Goal: Task Accomplishment & Management: Use online tool/utility

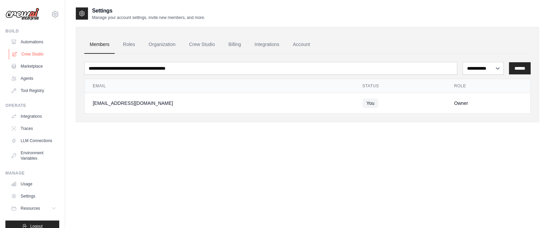
click at [38, 50] on link "Crew Studio" at bounding box center [34, 54] width 51 height 11
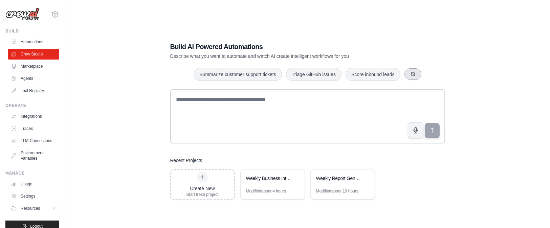
click at [415, 77] on button "button" at bounding box center [412, 74] width 17 height 12
click at [313, 75] on button "Create email marketing campaigns" at bounding box center [305, 74] width 85 height 13
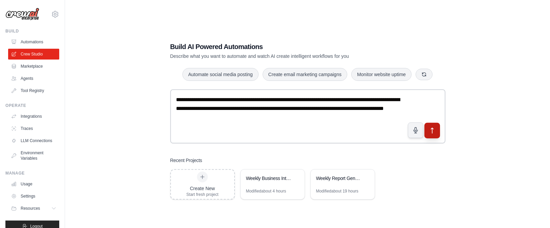
click at [435, 132] on icon "submit" at bounding box center [432, 130] width 7 height 7
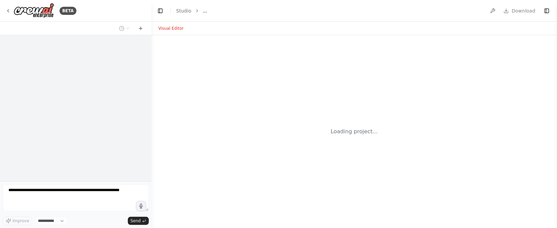
select select "****"
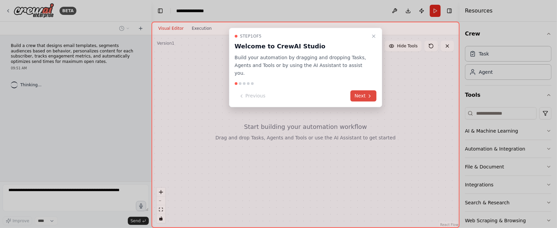
click at [363, 90] on button "Next" at bounding box center [364, 95] width 26 height 11
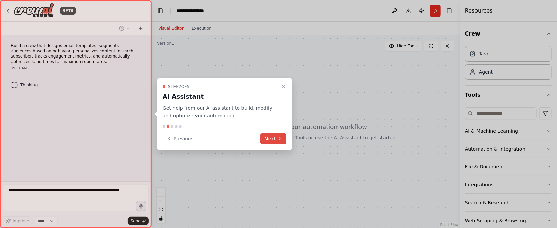
click at [276, 139] on button "Next" at bounding box center [274, 138] width 26 height 11
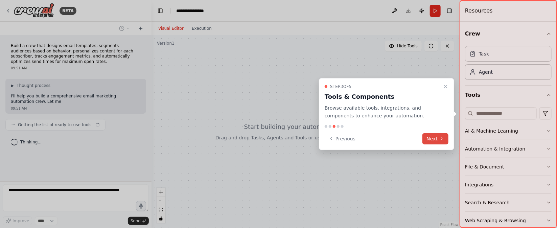
click at [433, 135] on button "Next" at bounding box center [436, 138] width 26 height 11
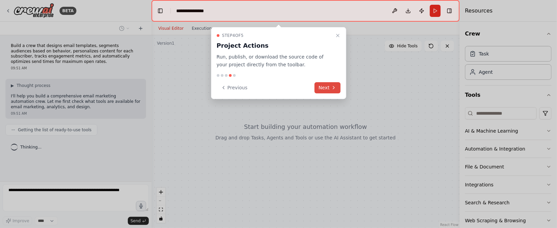
click at [321, 90] on button "Next" at bounding box center [328, 87] width 26 height 11
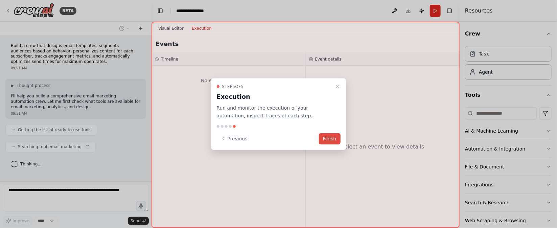
click at [324, 139] on button "Finish" at bounding box center [330, 138] width 22 height 11
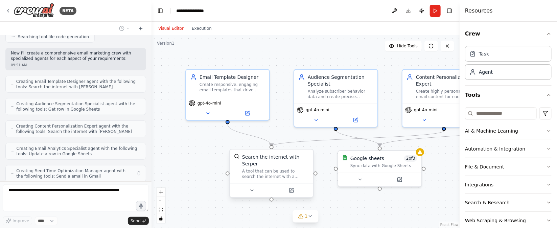
scroll to position [183, 0]
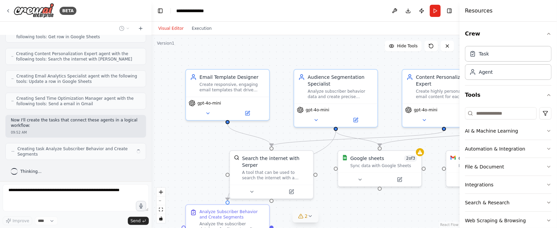
click at [313, 218] on button "2" at bounding box center [306, 216] width 26 height 13
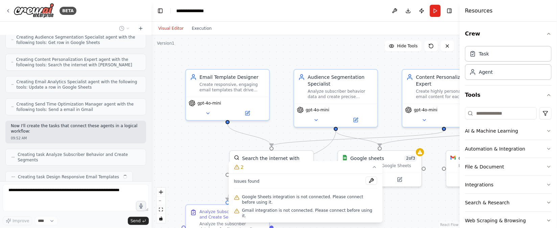
scroll to position [244, 0]
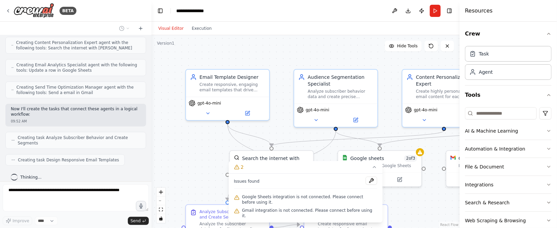
click at [424, 207] on div ".deletable-edge-delete-btn { width: 20px; height: 20px; border: 0px solid #ffff…" at bounding box center [306, 131] width 308 height 193
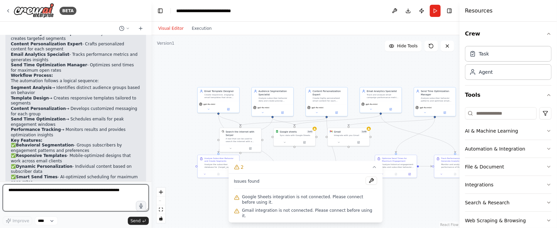
scroll to position [594, 0]
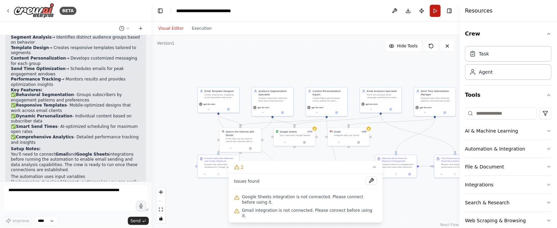
click at [437, 11] on button "Run" at bounding box center [435, 11] width 11 height 12
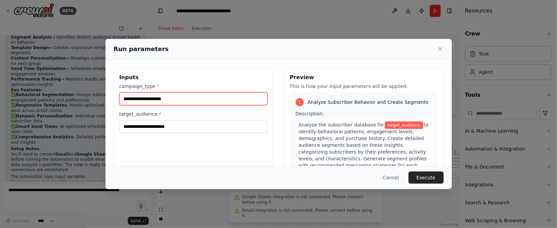
click at [139, 98] on input "campaign_type *" at bounding box center [193, 98] width 148 height 13
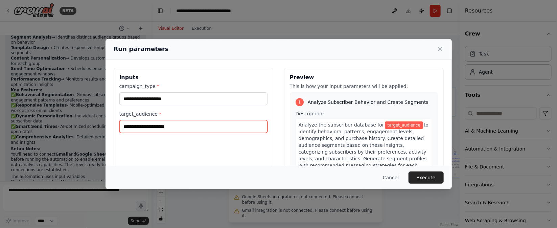
click at [145, 128] on input "target_audience *" at bounding box center [193, 126] width 148 height 13
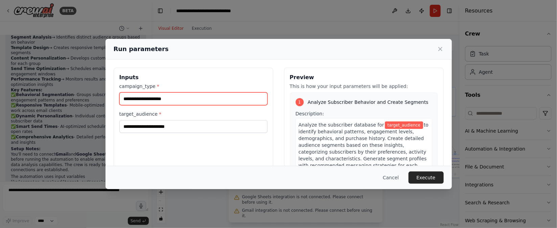
click at [181, 101] on input "campaign_type *" at bounding box center [193, 98] width 148 height 13
type input "*"
type input "**********"
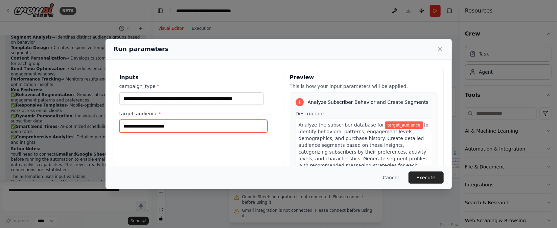
click at [150, 128] on input "target_audience *" at bounding box center [193, 126] width 148 height 13
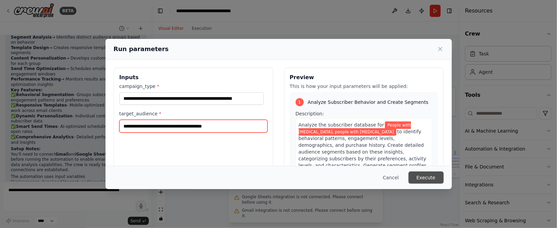
type input "**********"
click at [428, 178] on button "Execute" at bounding box center [426, 178] width 35 height 12
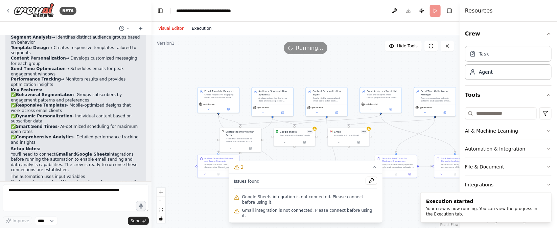
click at [200, 29] on button "Execution" at bounding box center [202, 28] width 28 height 8
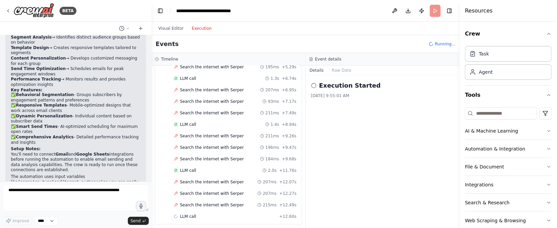
scroll to position [395, 0]
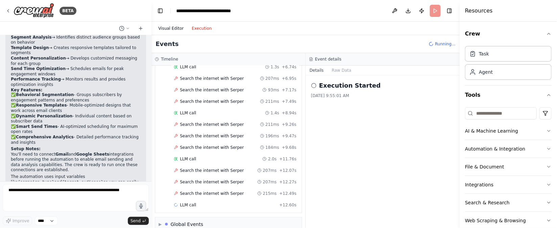
click at [170, 26] on button "Visual Editor" at bounding box center [171, 28] width 34 height 8
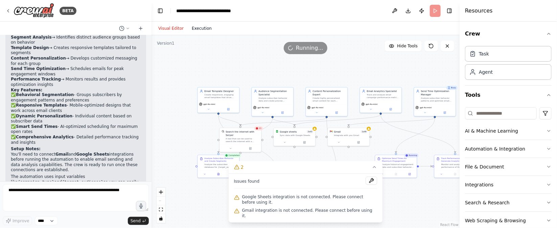
click at [196, 30] on button "Execution" at bounding box center [202, 28] width 28 height 8
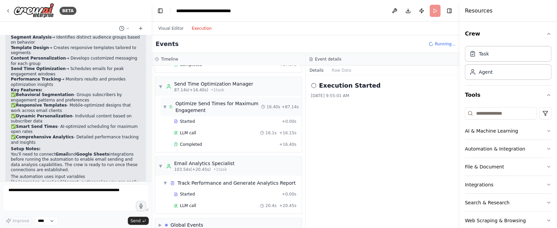
scroll to position [572, 0]
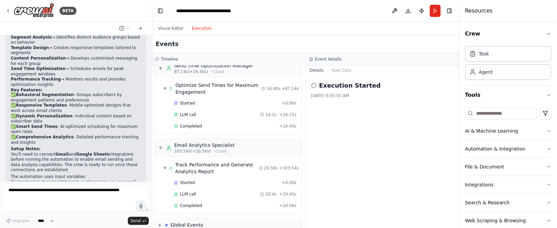
click at [318, 70] on button "Details" at bounding box center [317, 70] width 22 height 9
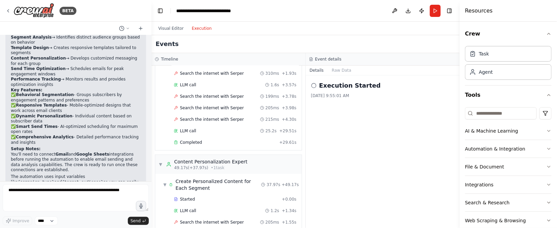
scroll to position [0, 0]
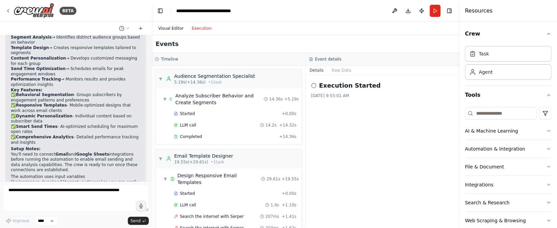
click at [161, 29] on button "Visual Editor" at bounding box center [171, 28] width 34 height 8
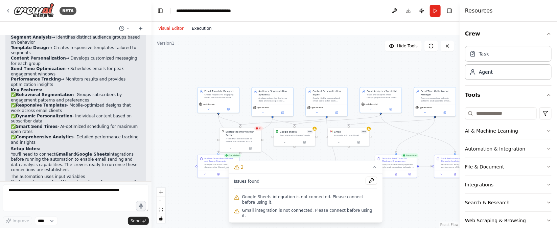
click at [195, 30] on button "Execution" at bounding box center [202, 28] width 28 height 8
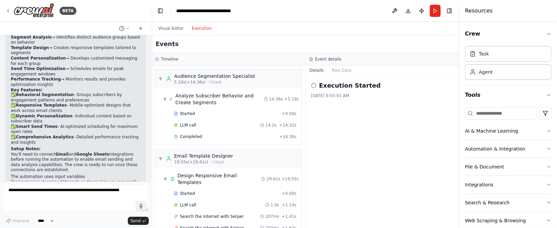
click at [327, 59] on h3 "Event details" at bounding box center [328, 59] width 26 height 5
click at [318, 67] on button "Details" at bounding box center [317, 70] width 22 height 9
click at [335, 69] on button "Raw Data" at bounding box center [342, 70] width 28 height 9
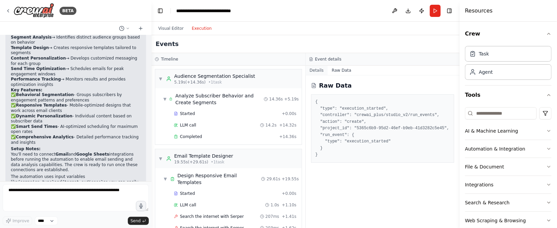
click at [320, 71] on button "Details" at bounding box center [317, 70] width 22 height 9
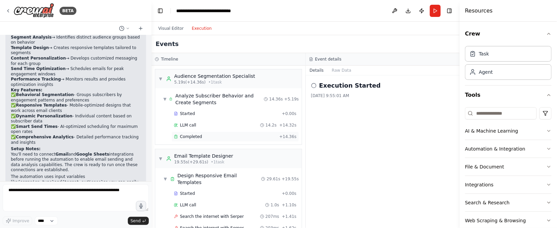
click at [214, 135] on div "Completed" at bounding box center [225, 136] width 103 height 5
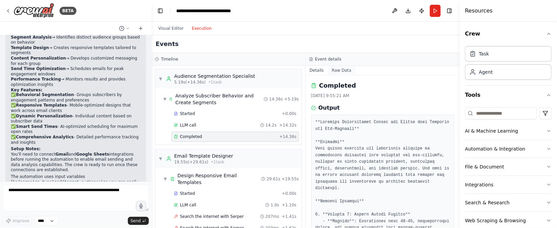
click at [336, 69] on button "Raw Data" at bounding box center [342, 70] width 28 height 9
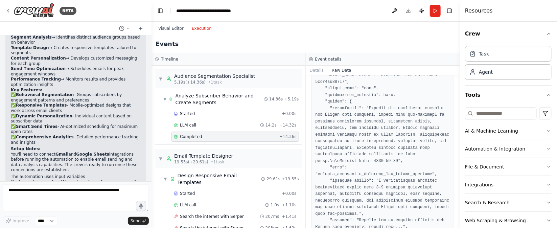
scroll to position [914, 0]
click at [317, 69] on button "Details" at bounding box center [317, 70] width 22 height 9
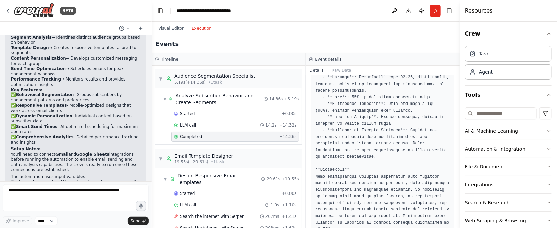
scroll to position [579, 0]
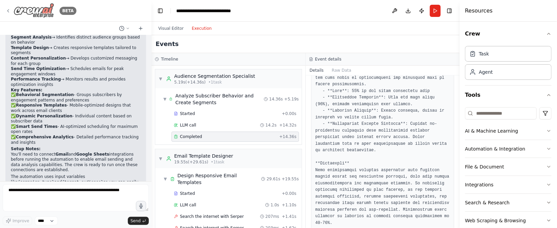
click at [7, 5] on div "BETA" at bounding box center [40, 10] width 71 height 15
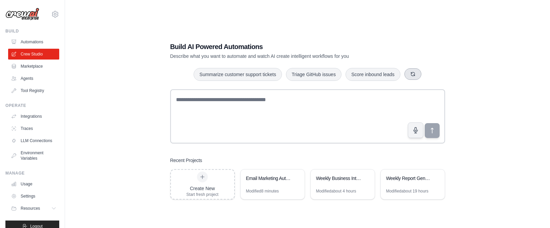
click at [414, 76] on icon "button" at bounding box center [412, 73] width 5 height 5
click at [414, 74] on icon "button" at bounding box center [412, 73] width 5 height 5
click at [404, 74] on button "button" at bounding box center [400, 74] width 17 height 12
click at [404, 74] on button "button" at bounding box center [409, 74] width 17 height 12
click at [404, 74] on icon "button" at bounding box center [406, 73] width 5 height 5
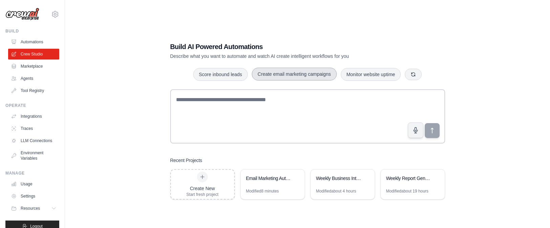
click at [295, 74] on button "Create email marketing campaigns" at bounding box center [294, 74] width 85 height 13
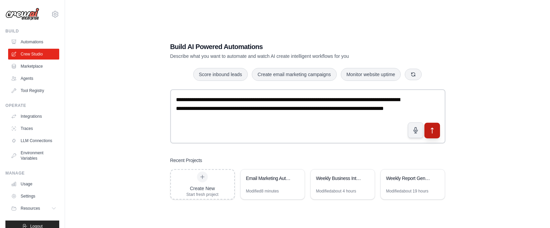
click at [435, 134] on button "submit" at bounding box center [432, 131] width 16 height 16
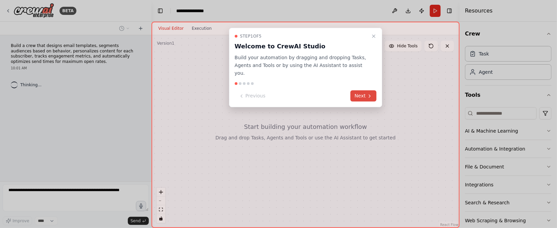
click at [361, 90] on button "Next" at bounding box center [364, 95] width 26 height 11
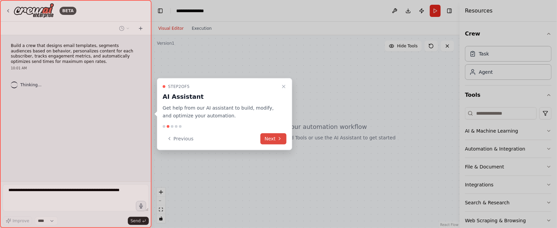
click at [267, 140] on button "Next" at bounding box center [274, 138] width 26 height 11
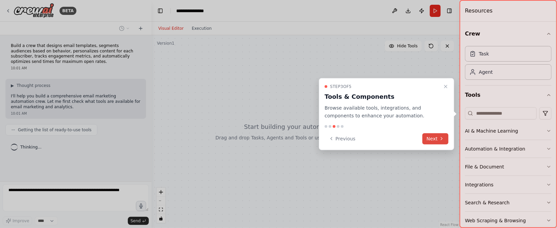
click at [442, 137] on icon at bounding box center [441, 138] width 5 height 5
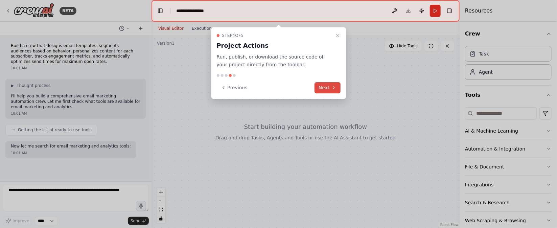
click at [327, 90] on button "Next" at bounding box center [328, 87] width 26 height 11
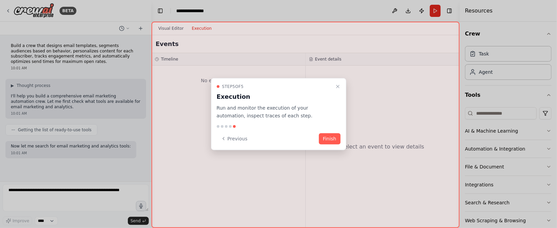
scroll to position [16, 0]
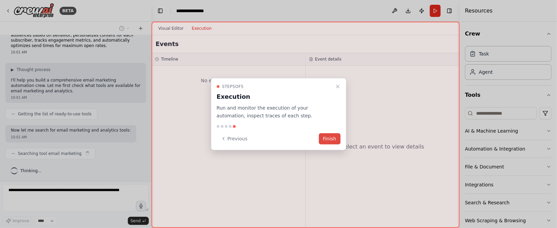
click at [335, 140] on button "Finish" at bounding box center [330, 138] width 22 height 11
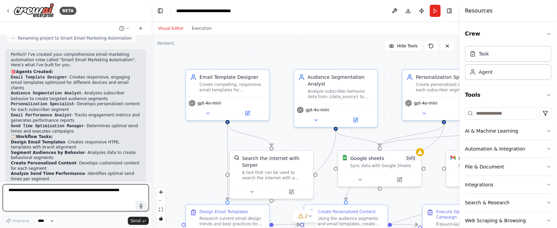
scroll to position [516, 0]
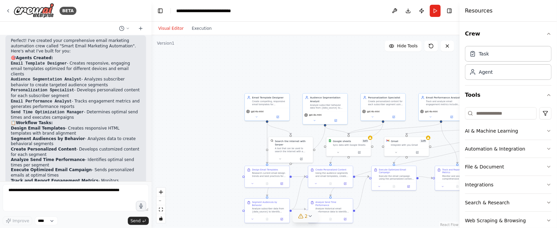
click at [311, 218] on icon at bounding box center [310, 216] width 5 height 5
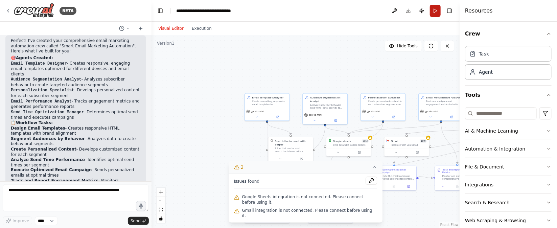
click at [436, 10] on button "Run" at bounding box center [435, 11] width 11 height 12
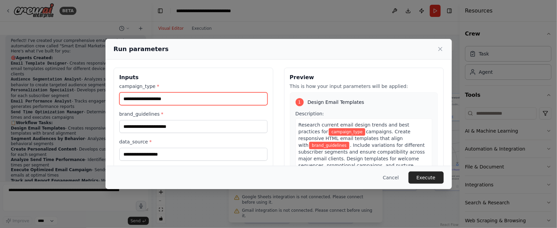
click at [169, 102] on input "campaign_type *" at bounding box center [193, 98] width 148 height 13
click at [123, 98] on input "**********" at bounding box center [193, 98] width 148 height 13
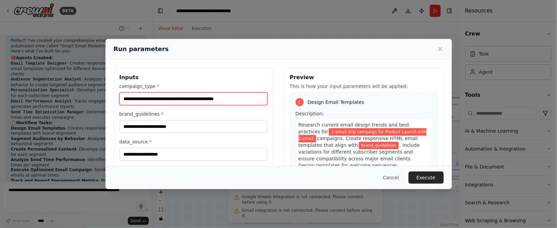
drag, startPoint x: 242, startPoint y: 96, endPoint x: 212, endPoint y: 100, distance: 30.4
click at [212, 100] on input "**********" at bounding box center [193, 98] width 148 height 13
type input "**********"
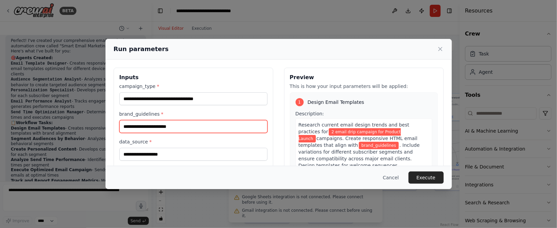
click at [167, 128] on input "brand_guidelines *" at bounding box center [193, 126] width 148 height 13
type input "**********"
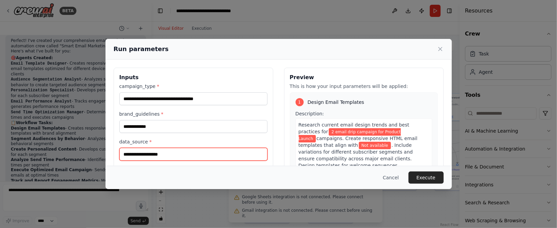
click at [164, 155] on input "data_source *" at bounding box center [193, 154] width 148 height 13
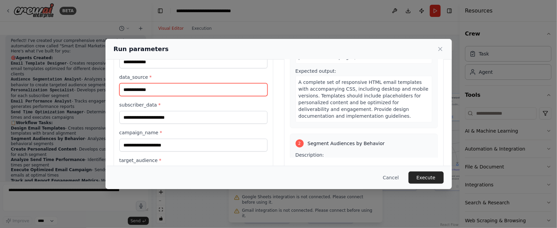
scroll to position [91, 0]
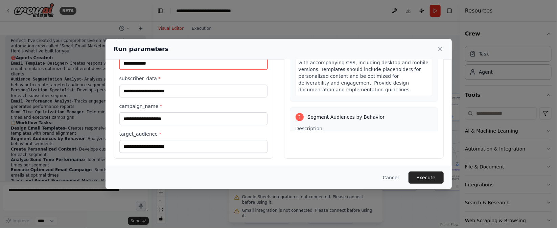
type input "**********"
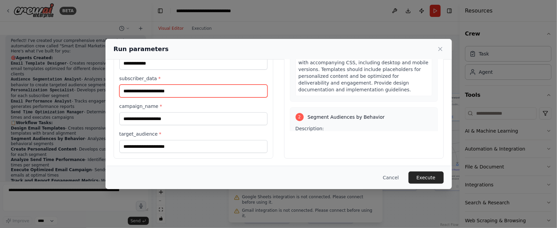
click at [168, 90] on input "subscriber_data *" at bounding box center [193, 91] width 148 height 13
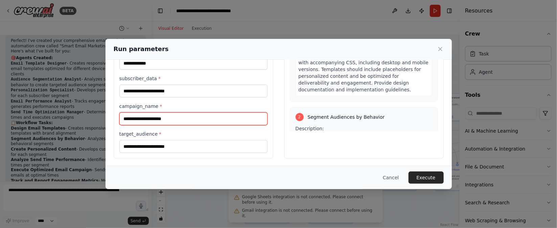
click at [170, 118] on input "campaign_name *" at bounding box center [193, 118] width 148 height 13
type input "**********"
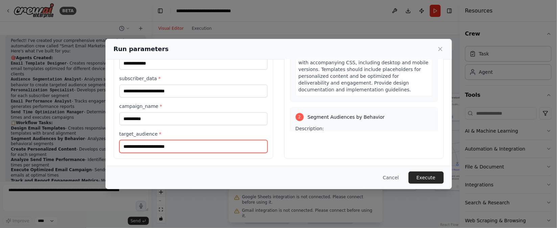
click at [168, 145] on input "target_audience *" at bounding box center [193, 146] width 148 height 13
type input "**********"
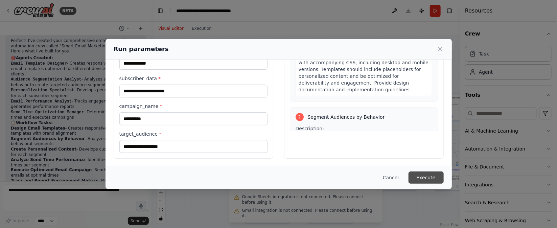
click at [431, 178] on button "Execute" at bounding box center [426, 178] width 35 height 12
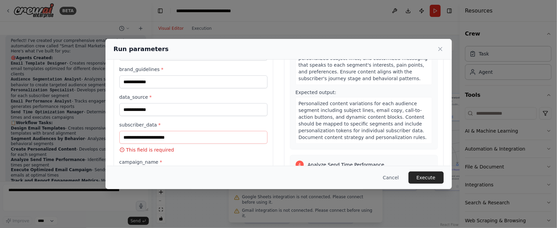
scroll to position [100, 0]
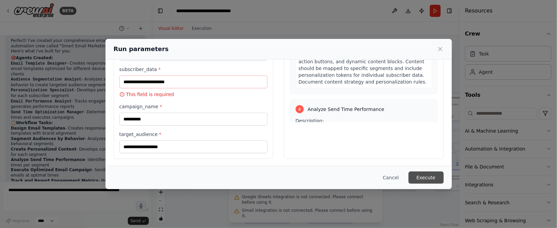
click at [420, 175] on button "Execute" at bounding box center [426, 178] width 35 height 12
click at [426, 179] on button "Execute" at bounding box center [426, 178] width 35 height 12
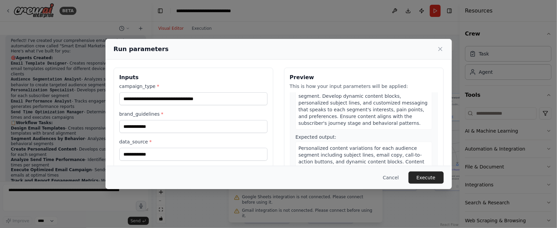
scroll to position [50, 0]
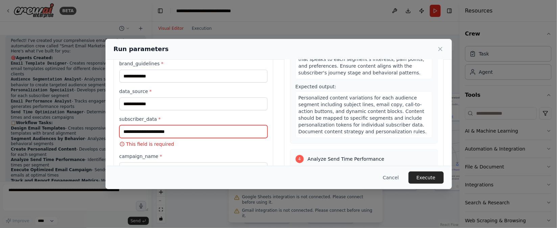
click at [188, 131] on input "subscriber_data *" at bounding box center [193, 131] width 148 height 13
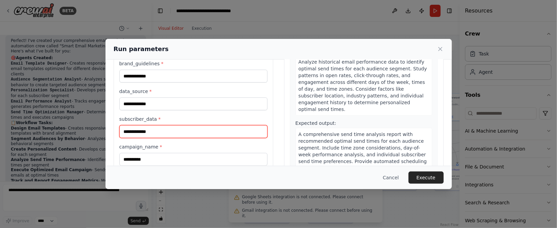
scroll to position [558, 0]
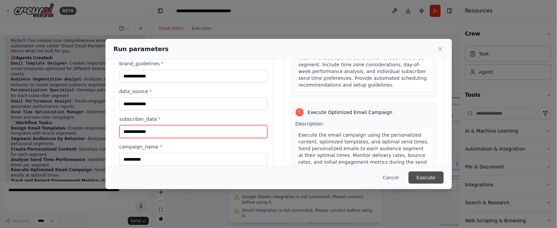
type input "**********"
click at [432, 177] on button "Execute" at bounding box center [426, 178] width 35 height 12
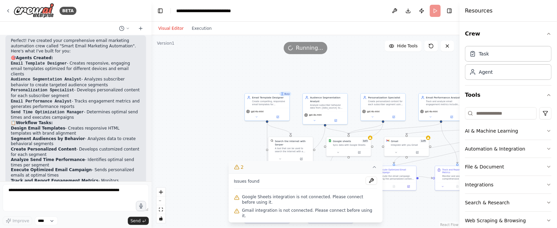
click at [372, 170] on icon at bounding box center [374, 166] width 5 height 5
